Goal: Transaction & Acquisition: Purchase product/service

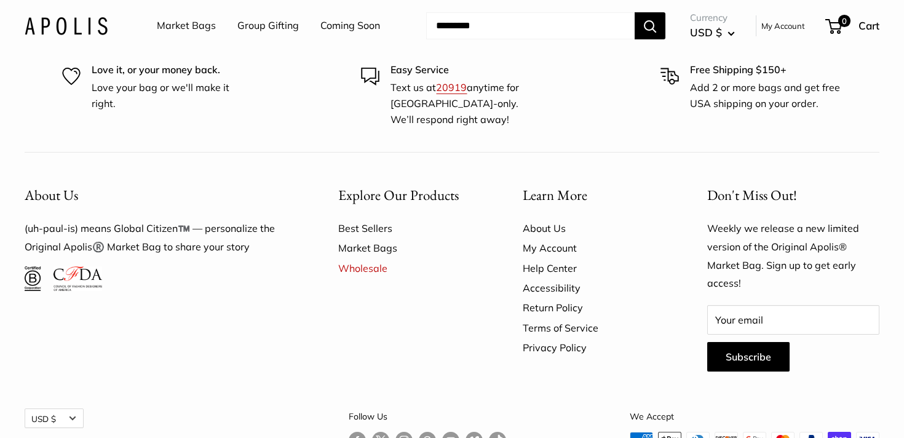
scroll to position [7854, 0]
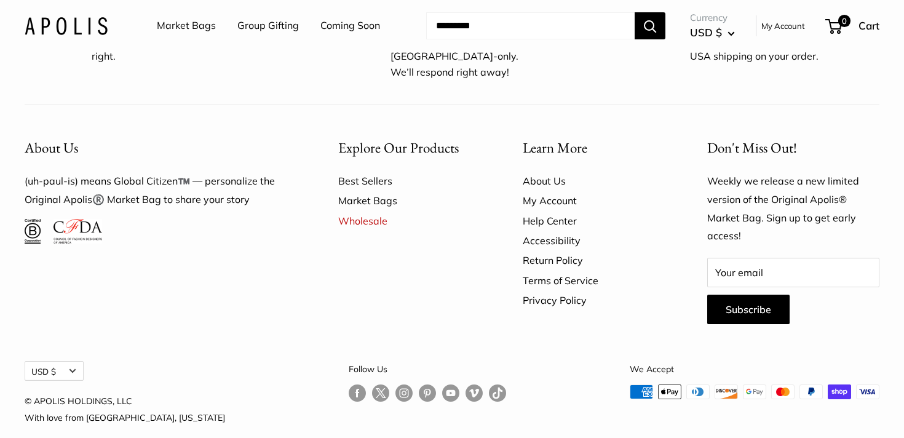
click at [342, 191] on link "Market Bags" at bounding box center [408, 201] width 141 height 20
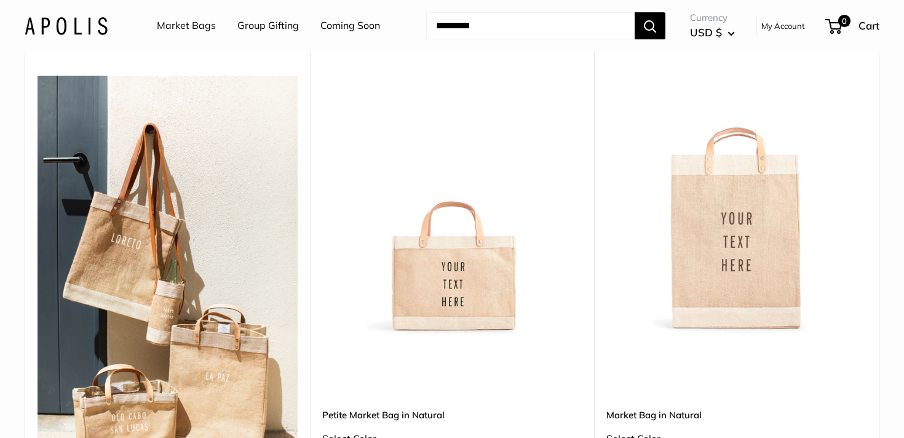
scroll to position [242, 0]
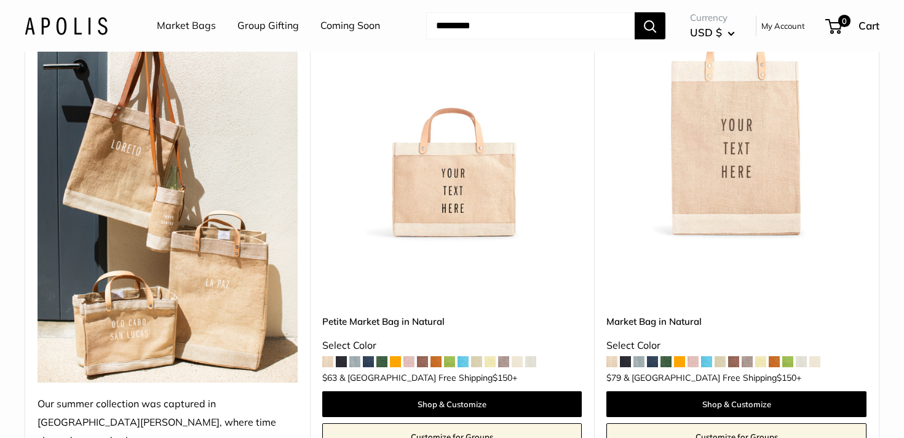
click at [381, 356] on span at bounding box center [381, 361] width 11 height 11
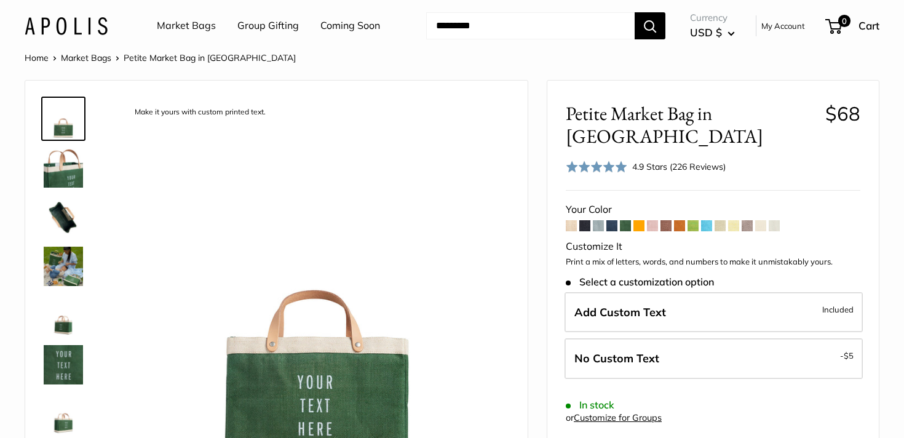
scroll to position [21, 0]
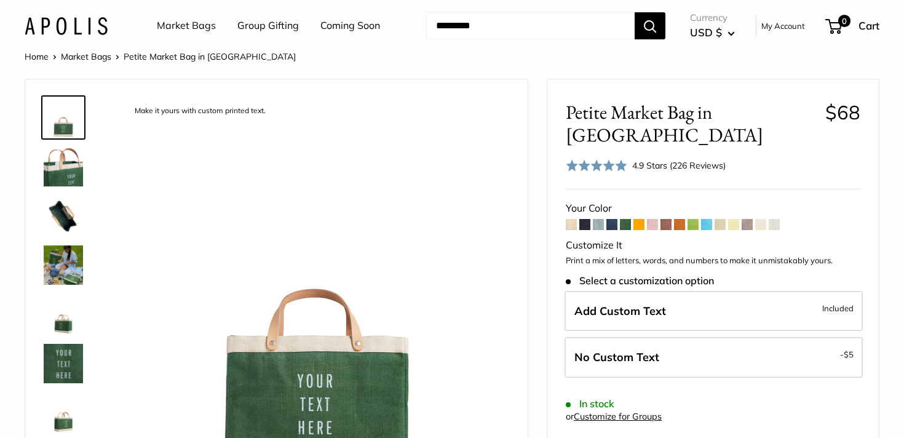
click at [692, 219] on span at bounding box center [692, 224] width 11 height 11
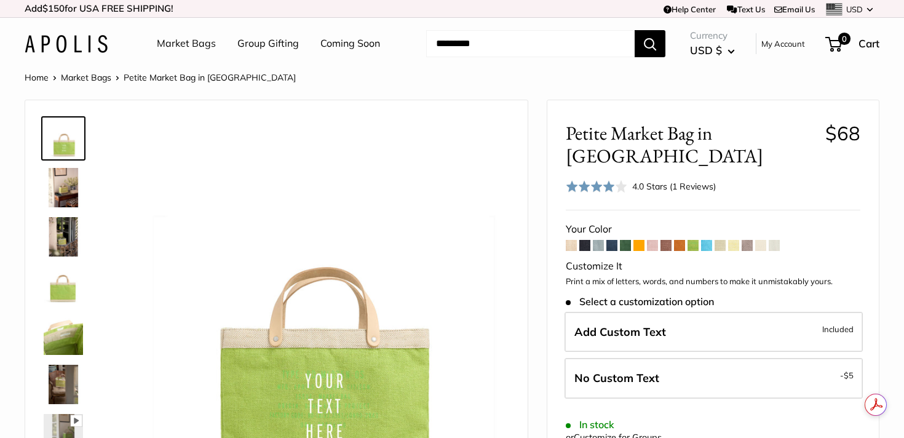
click at [623, 240] on span at bounding box center [625, 245] width 11 height 11
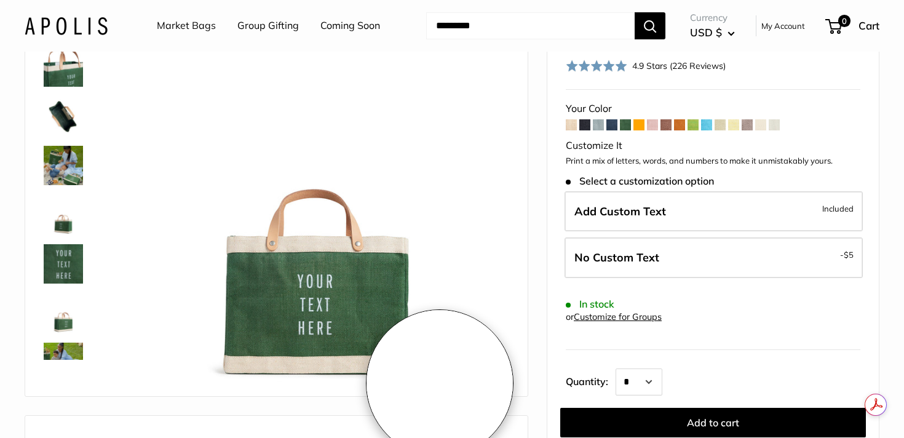
scroll to position [122, 0]
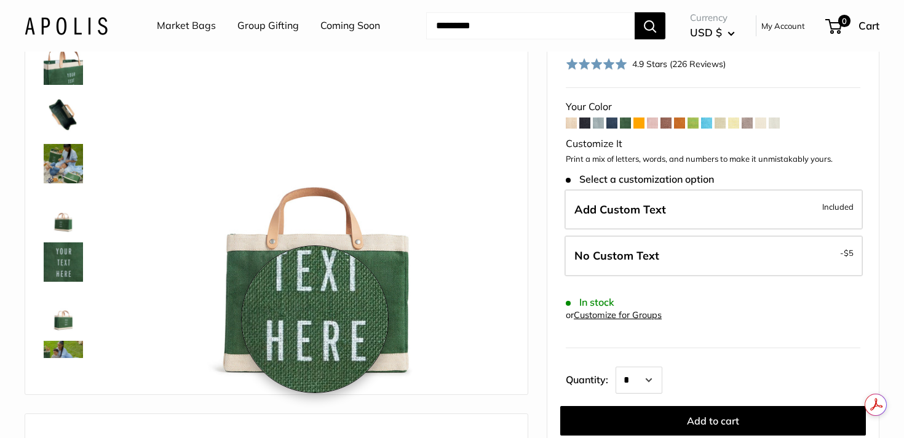
click at [315, 319] on img at bounding box center [316, 188] width 385 height 385
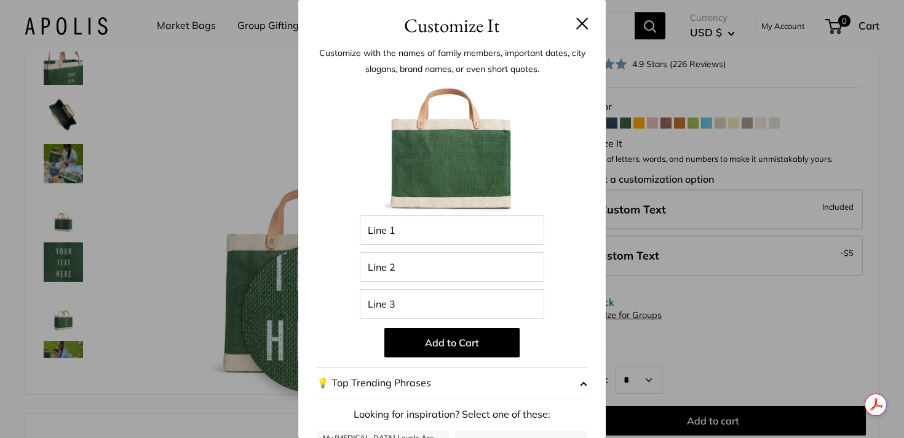
scroll to position [122, 0]
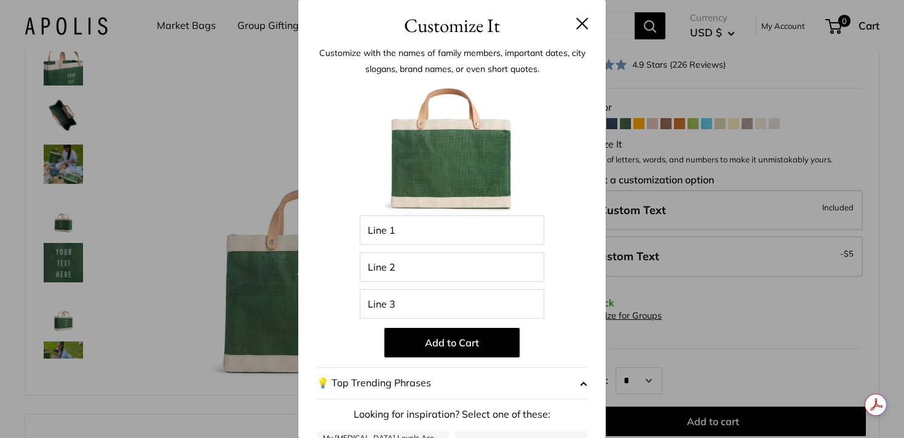
click at [583, 22] on button at bounding box center [582, 23] width 12 height 12
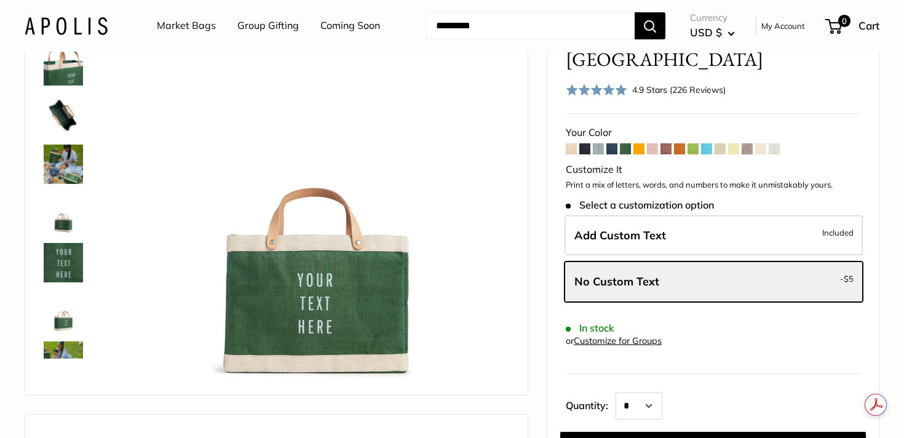
scroll to position [0, 0]
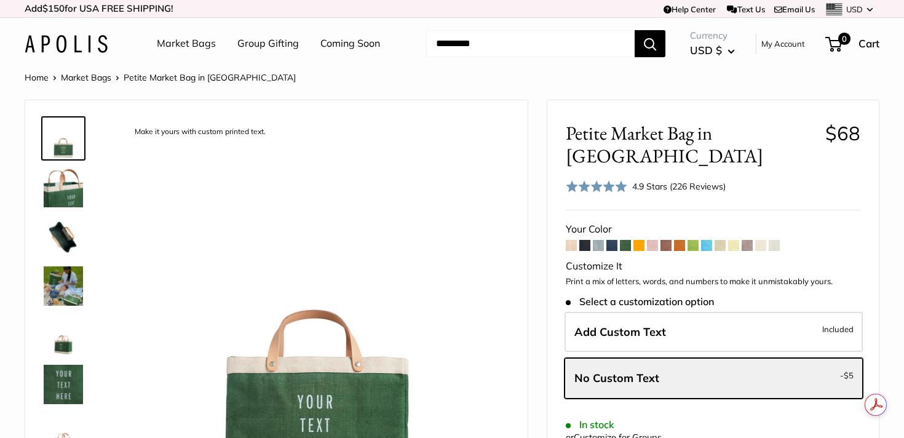
click at [569, 240] on span at bounding box center [571, 245] width 11 height 11
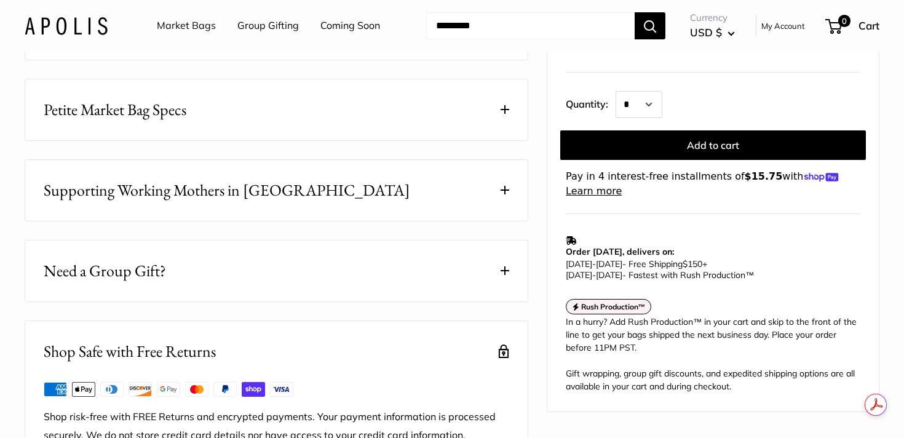
scroll to position [648, 0]
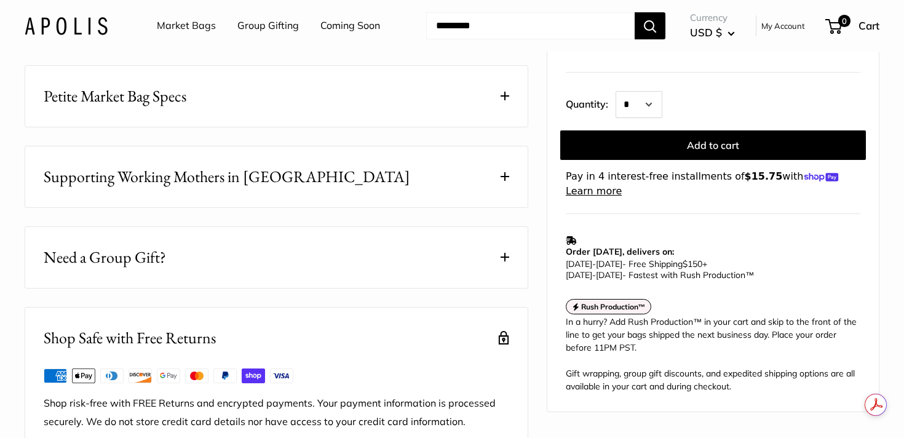
click at [437, 116] on button "Petite Market Bag Specs" at bounding box center [276, 96] width 502 height 61
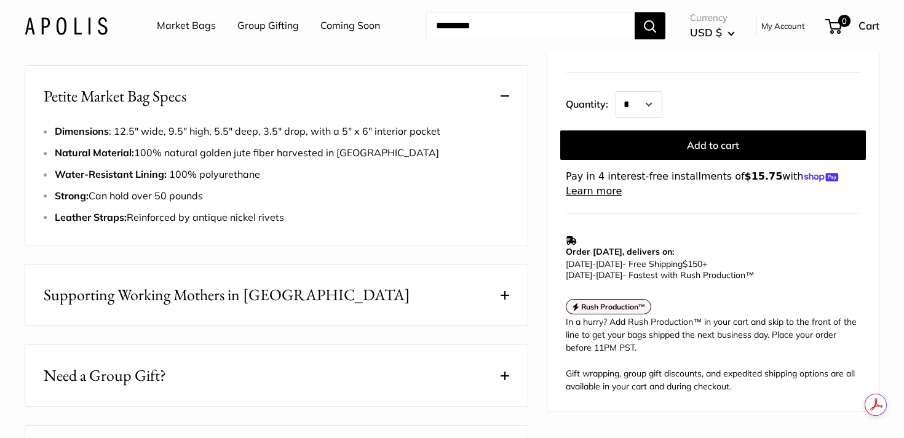
click at [374, 310] on button "Supporting Working Mothers in [GEOGRAPHIC_DATA]" at bounding box center [276, 294] width 502 height 61
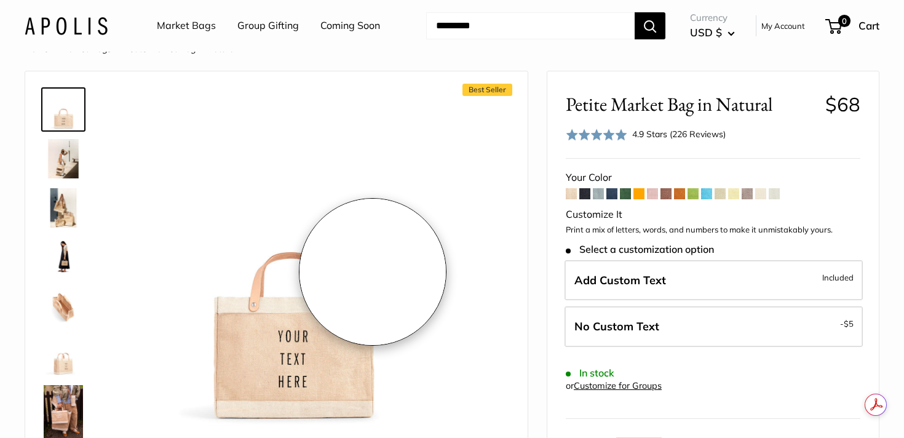
scroll to position [0, 0]
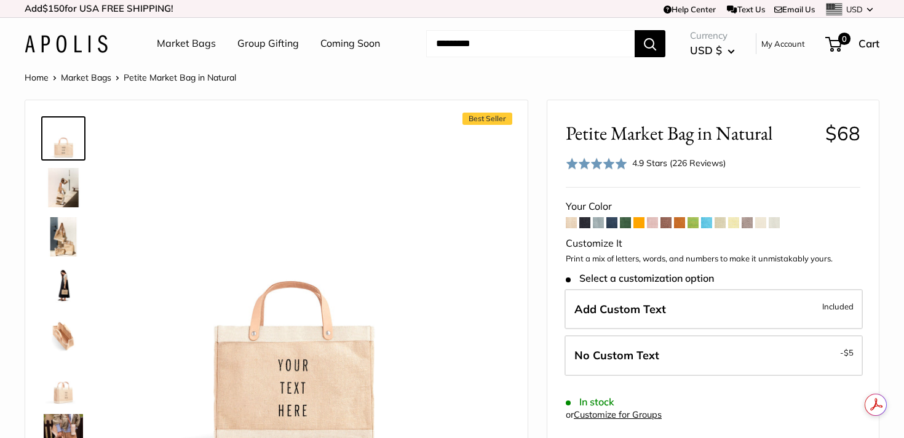
click at [623, 225] on span at bounding box center [625, 222] width 11 height 11
